Goal: Navigation & Orientation: Find specific page/section

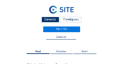
scroll to position [280, 0]
click at [51, 20] on div "Camera's" at bounding box center [51, 20] width 18 height 6
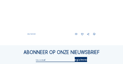
scroll to position [293, 0]
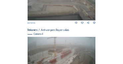
scroll to position [295, 0]
